Goal: Task Accomplishment & Management: Complete application form

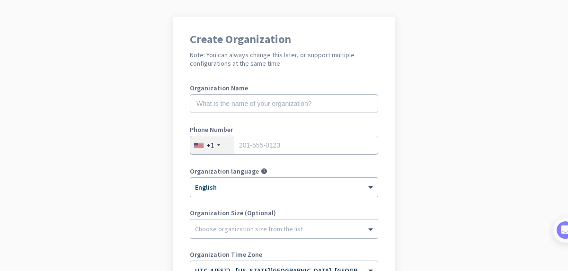
scroll to position [64, 0]
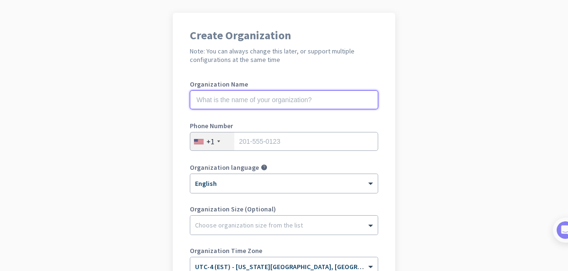
click at [292, 99] on input "text" at bounding box center [284, 99] width 188 height 19
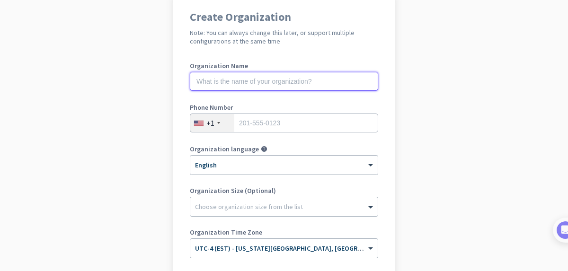
scroll to position [80, 0]
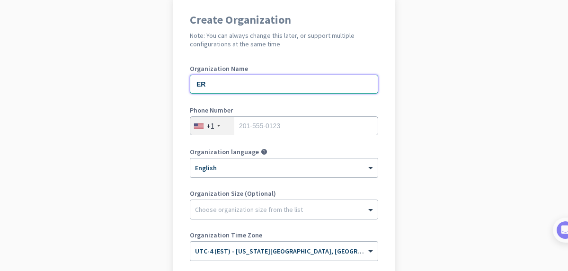
type input "E"
type input "Mercor"
click at [273, 121] on input "tel" at bounding box center [284, 125] width 188 height 19
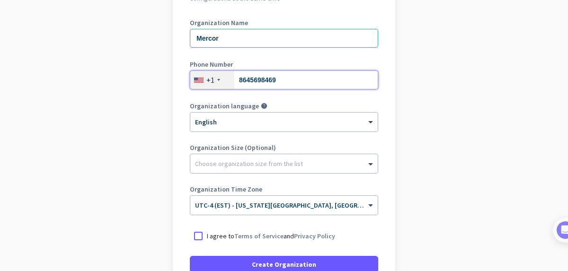
scroll to position [140, 0]
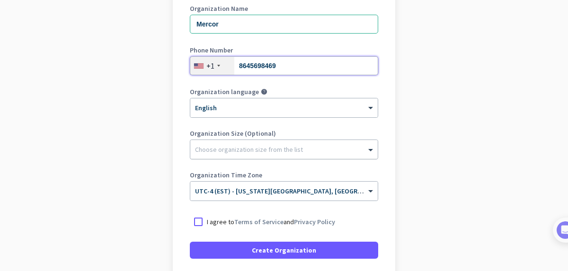
type input "8645698469"
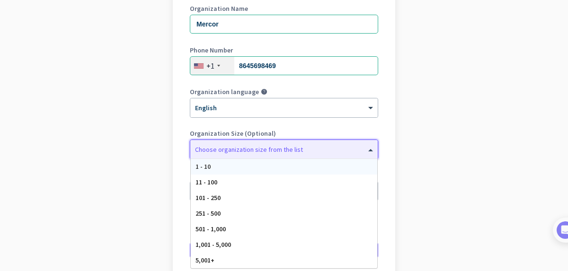
click at [279, 150] on div at bounding box center [284, 147] width 188 height 9
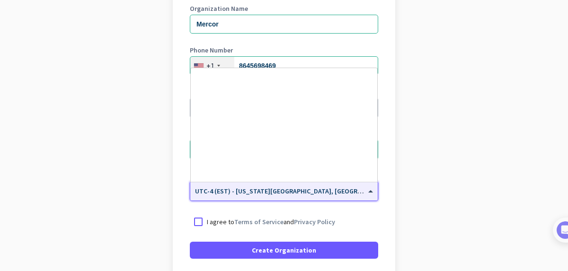
click at [309, 195] on span "UTC-4 (EST) - [US_STATE][GEOGRAPHIC_DATA], [GEOGRAPHIC_DATA], [GEOGRAPHIC_DATA]…" at bounding box center [360, 191] width 330 height 9
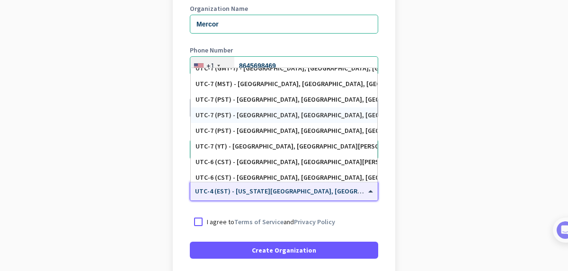
scroll to position [0, 0]
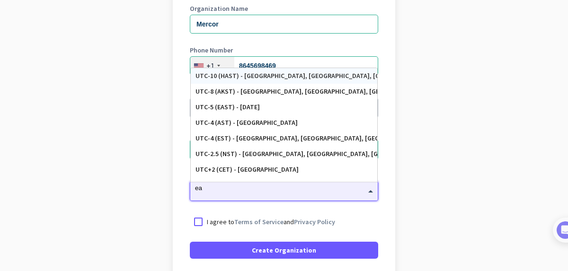
type input "e"
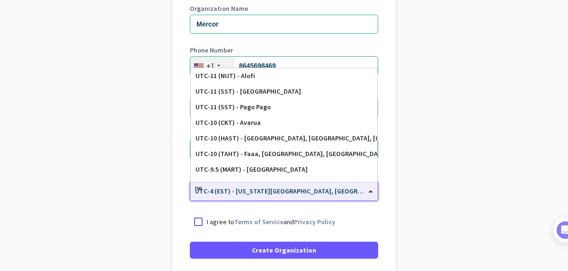
type input "new"
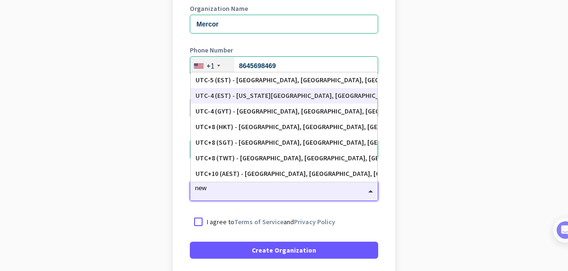
click at [304, 97] on div "UTC-4 (EST) - [US_STATE][GEOGRAPHIC_DATA], [GEOGRAPHIC_DATA], [GEOGRAPHIC_DATA]…" at bounding box center [284, 96] width 177 height 8
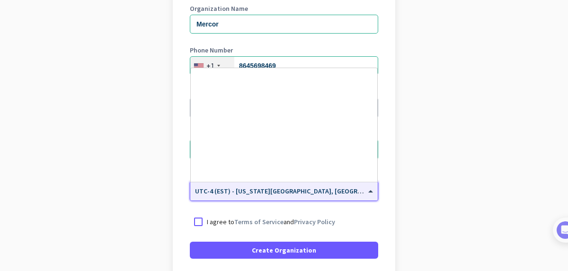
click at [323, 199] on div "× UTC-4 (EST) - [US_STATE][GEOGRAPHIC_DATA], [GEOGRAPHIC_DATA], [GEOGRAPHIC_DAT…" at bounding box center [284, 191] width 188 height 19
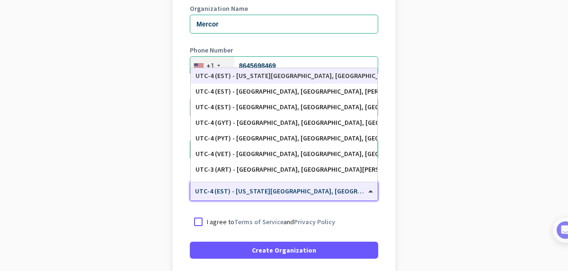
click at [323, 199] on div "× UTC-4 (EST) - [US_STATE][GEOGRAPHIC_DATA], [GEOGRAPHIC_DATA], [GEOGRAPHIC_DAT…" at bounding box center [284, 191] width 188 height 19
click at [356, 225] on label "I agree to Terms of Service and Privacy Policy" at bounding box center [292, 221] width 171 height 9
click at [0, 0] on input "I agree to Terms of Service and Privacy Policy" at bounding box center [0, 0] width 0 height 0
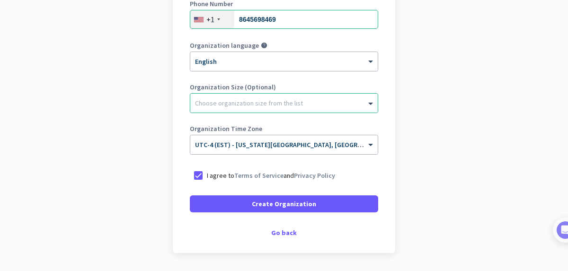
scroll to position [194, 0]
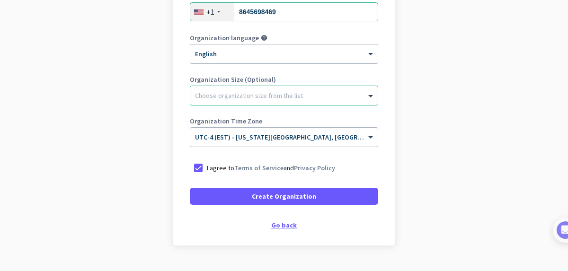
click at [278, 229] on div "Go back" at bounding box center [284, 225] width 188 height 7
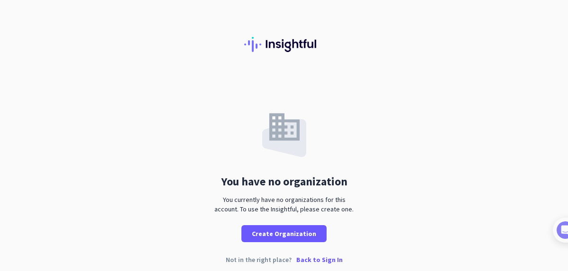
scroll to position [8, 0]
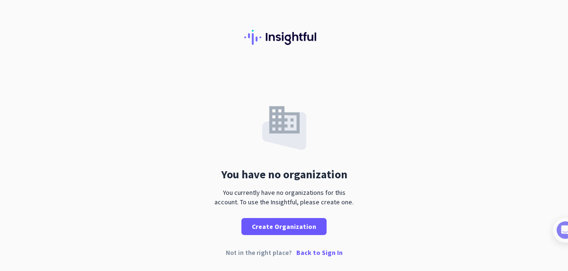
click at [326, 256] on p "Back to Sign In" at bounding box center [319, 253] width 46 height 7
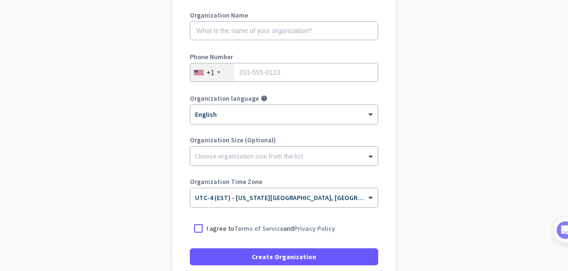
scroll to position [126, 0]
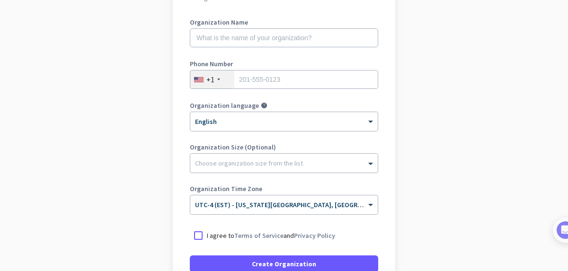
click at [273, 27] on div "Organization Name" at bounding box center [284, 38] width 188 height 38
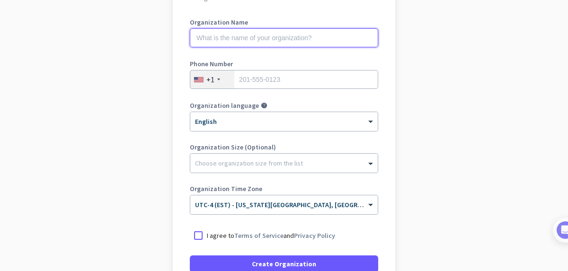
click at [273, 31] on input "text" at bounding box center [284, 37] width 188 height 19
type input "Mercor"
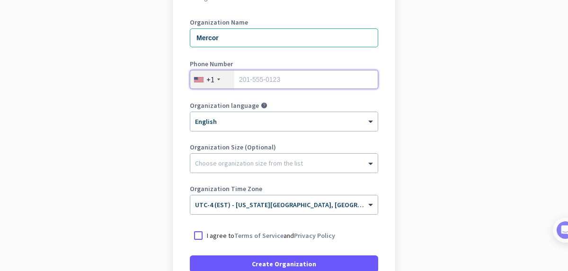
click at [271, 76] on input "tel" at bounding box center [284, 79] width 188 height 19
type input "8645698469"
click at [192, 234] on div at bounding box center [198, 235] width 17 height 17
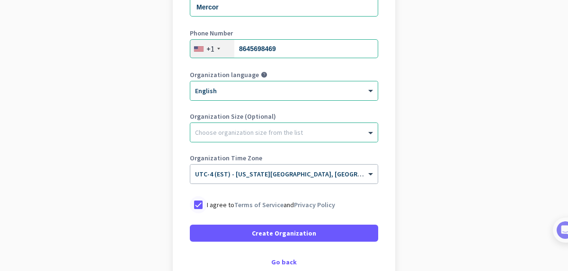
scroll to position [174, 0]
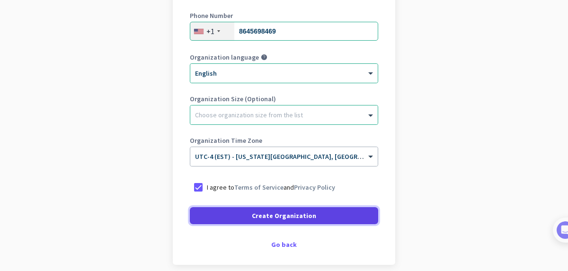
click at [213, 224] on span at bounding box center [284, 216] width 188 height 23
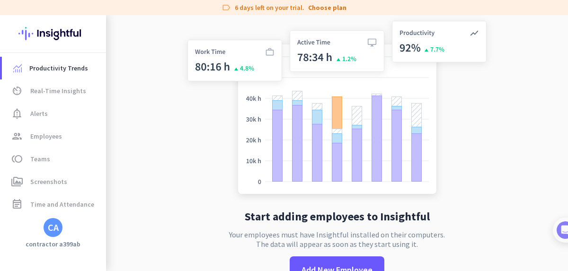
click at [47, 242] on h3 "contractor a399ab" at bounding box center [53, 244] width 106 height 9
click at [53, 250] on div "Productivity Trends av_timer Real-Time Insights notification_important Alerts g…" at bounding box center [53, 143] width 106 height 256
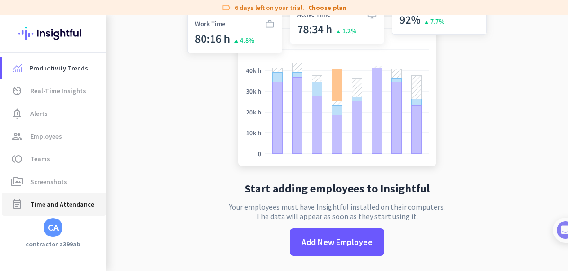
click at [46, 205] on span "Time and Attendance" at bounding box center [62, 204] width 64 height 11
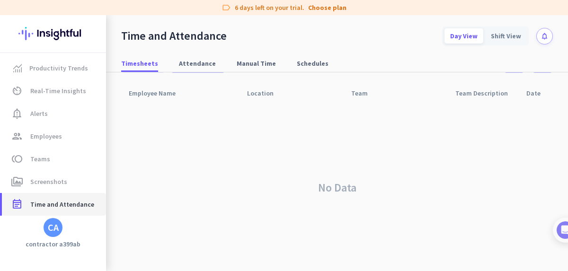
scroll to position [30, 0]
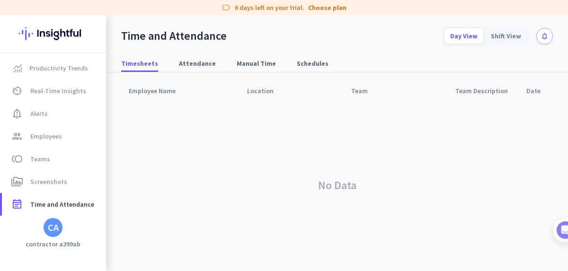
click at [54, 226] on div "CA" at bounding box center [53, 227] width 11 height 9
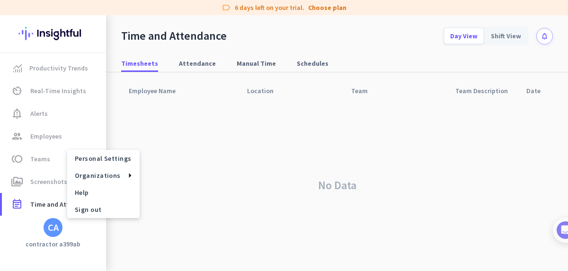
click at [59, 65] on div at bounding box center [284, 135] width 568 height 271
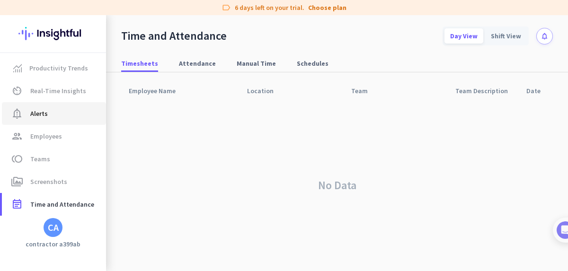
click at [57, 113] on span "notification_important Alerts" at bounding box center [53, 113] width 89 height 11
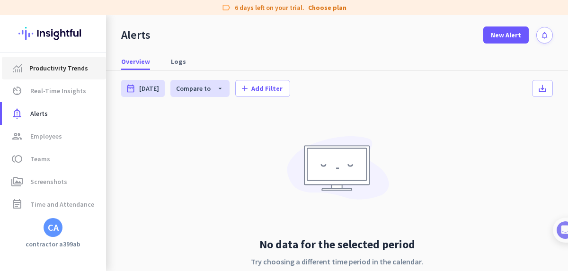
click at [47, 70] on span "Productivity Trends" at bounding box center [58, 68] width 59 height 11
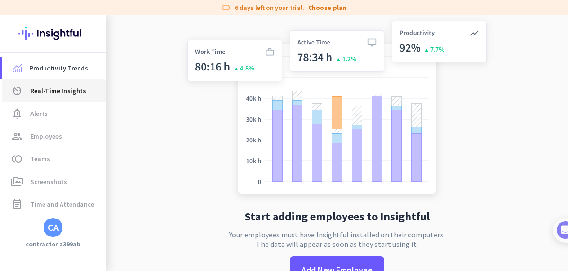
click at [46, 100] on link "av_timer Real-Time Insights" at bounding box center [54, 91] width 104 height 23
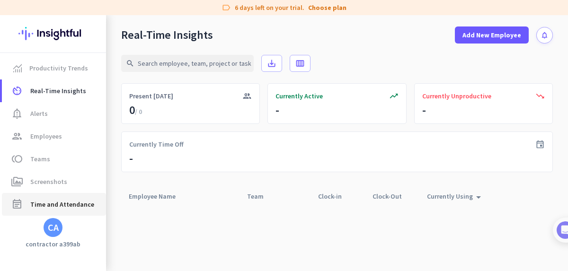
click at [54, 206] on span "Time and Attendance" at bounding box center [62, 204] width 64 height 11
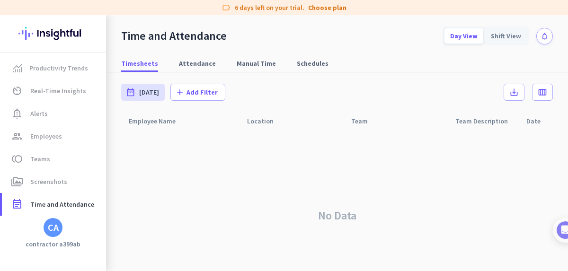
click at [57, 241] on h3 "contractor a399ab" at bounding box center [53, 244] width 106 height 9
click at [56, 232] on div "CA" at bounding box center [53, 227] width 11 height 9
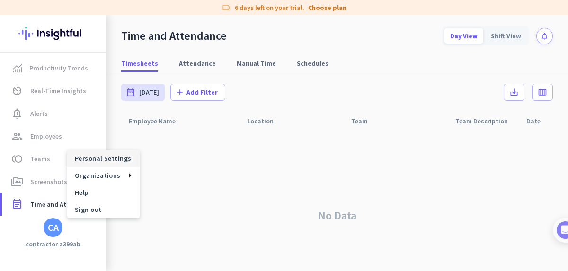
click at [103, 165] on span "Personal Settings" at bounding box center [103, 158] width 72 height 17
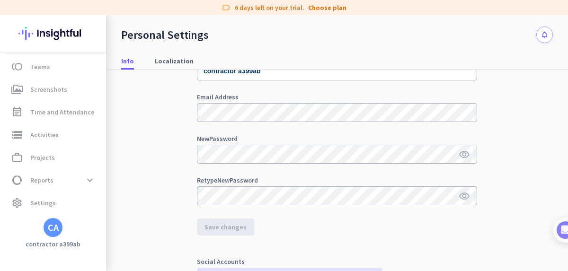
scroll to position [65, 0]
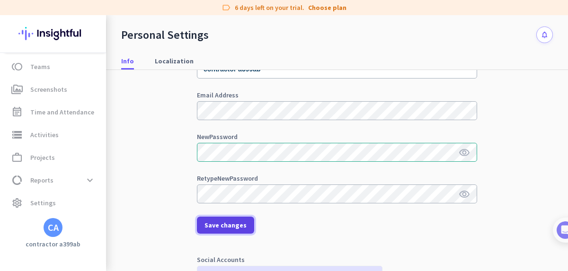
click at [215, 221] on span "Save changes" at bounding box center [226, 225] width 42 height 9
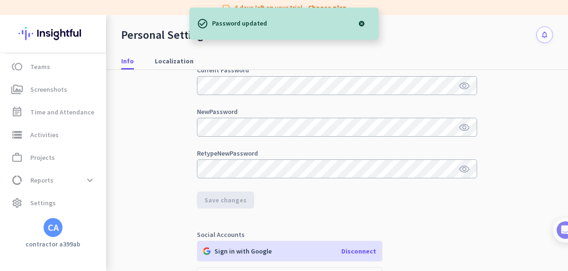
scroll to position [202, 0]
